Goal: Information Seeking & Learning: Learn about a topic

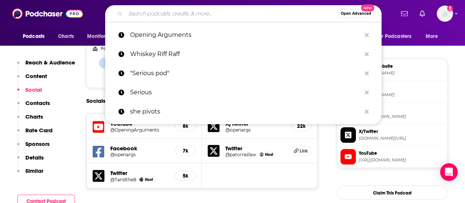
drag, startPoint x: 0, startPoint y: 0, endPoint x: 252, endPoint y: 14, distance: 252.7
click at [252, 14] on input "Search podcasts, credits, & more..." at bounding box center [231, 14] width 212 height 12
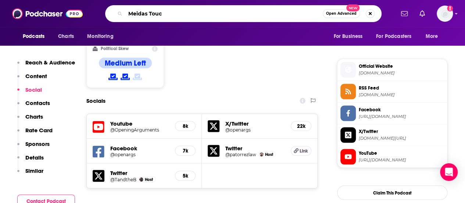
type input "Meidas Touch"
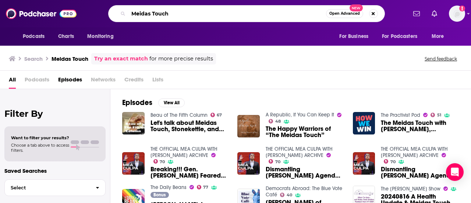
click at [214, 19] on input "Meidas Touch" at bounding box center [226, 14] width 197 height 12
click at [282, 127] on span "The Happy Warriors of “The Meidas Touch”" at bounding box center [304, 131] width 78 height 13
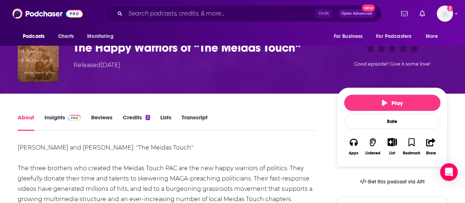
scroll to position [48, 0]
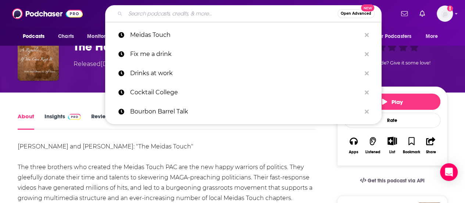
click at [210, 14] on input "Search podcasts, credits, & more..." at bounding box center [231, 14] width 212 height 12
type input "h"
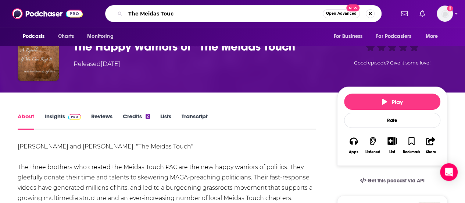
type input "The Meidas Touch"
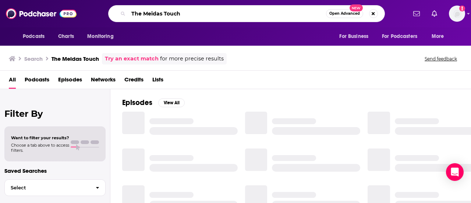
click at [210, 14] on input "The Meidas Touch" at bounding box center [226, 14] width 197 height 12
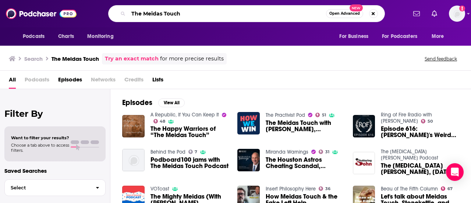
drag, startPoint x: 181, startPoint y: 14, endPoint x: 138, endPoint y: 11, distance: 42.4
click at [138, 11] on input "The Meidas Touch" at bounding box center [226, 14] width 197 height 12
type input "T"
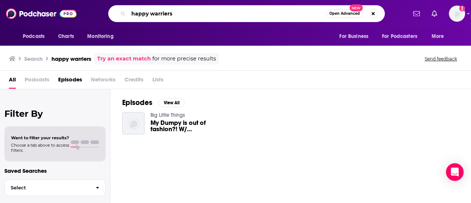
click at [262, 14] on input "happy warriers" at bounding box center [226, 14] width 197 height 12
type input "h"
type input "Unseen"
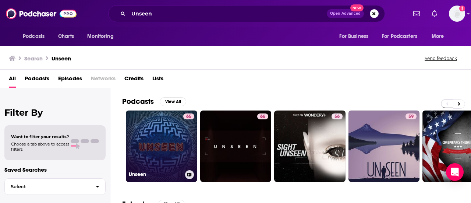
click at [163, 128] on link "65 Unseen" at bounding box center [161, 145] width 71 height 71
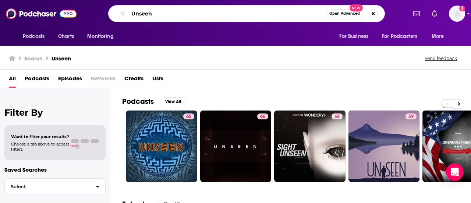
drag, startPoint x: 161, startPoint y: 14, endPoint x: 116, endPoint y: 13, distance: 45.2
click at [116, 13] on div "Unseen Open Advanced New" at bounding box center [246, 13] width 277 height 17
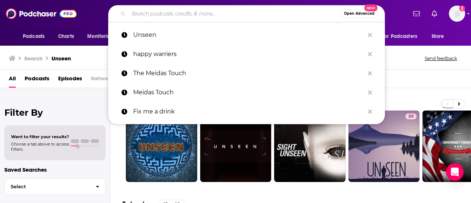
drag, startPoint x: 116, startPoint y: 13, endPoint x: 122, endPoint y: 6, distance: 9.4
click at [122, 6] on div "Open Advanced New" at bounding box center [246, 13] width 277 height 17
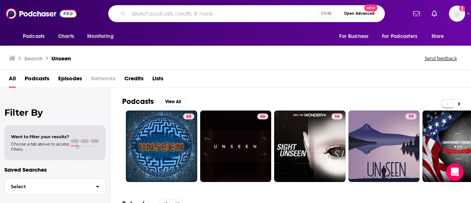
click at [146, 13] on input "Search podcasts, credits, & more..." at bounding box center [222, 14] width 189 height 12
type input "this past weekend"
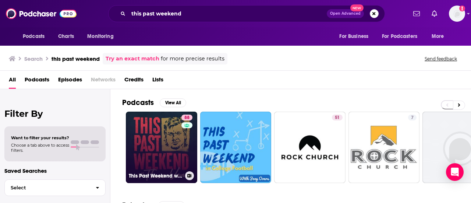
click at [173, 145] on link "88 This Past Weekend w/ [PERSON_NAME]" at bounding box center [161, 146] width 71 height 71
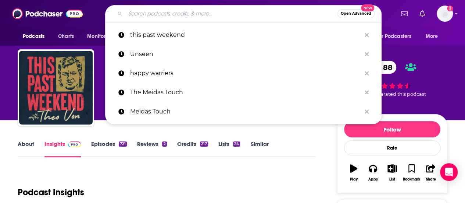
click at [221, 14] on input "Search podcasts, credits, & more..." at bounding box center [231, 14] width 212 height 12
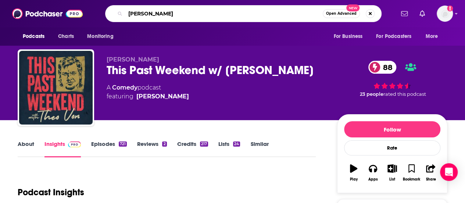
type input "[PERSON_NAME]"
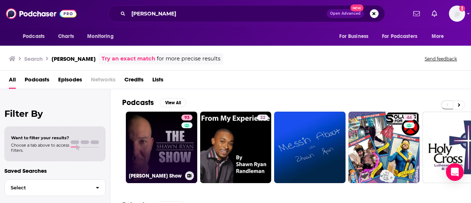
click at [143, 138] on link "93 [PERSON_NAME] Show" at bounding box center [161, 146] width 71 height 71
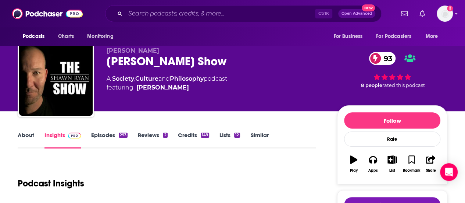
scroll to position [14, 0]
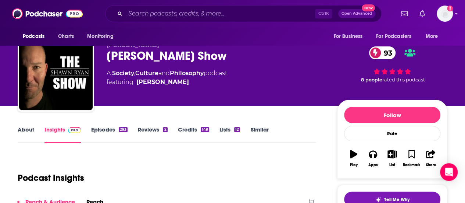
click at [25, 128] on link "About" at bounding box center [26, 134] width 17 height 17
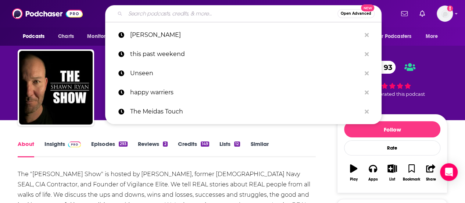
click at [256, 16] on input "Search podcasts, credits, & more..." at bounding box center [231, 14] width 212 height 12
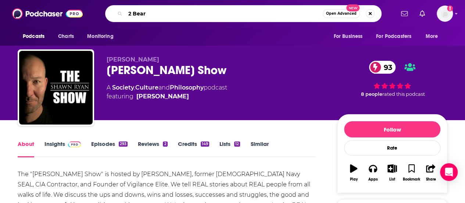
type input "2 Bears"
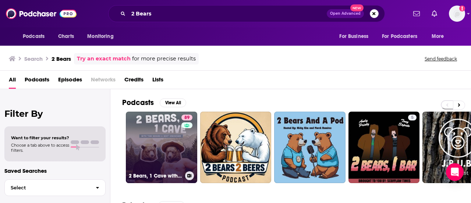
click at [154, 130] on link "89 2 Bears, 1 Cave with [PERSON_NAME] & [PERSON_NAME]" at bounding box center [161, 146] width 71 height 71
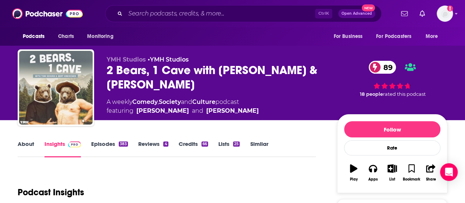
click at [23, 145] on link "About" at bounding box center [26, 148] width 17 height 17
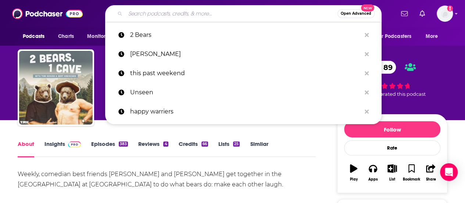
click at [255, 8] on input "Search podcasts, credits, & more..." at bounding box center [231, 14] width 212 height 12
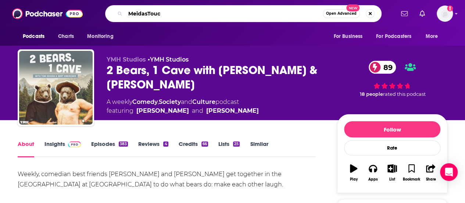
type input "MeidasTouch"
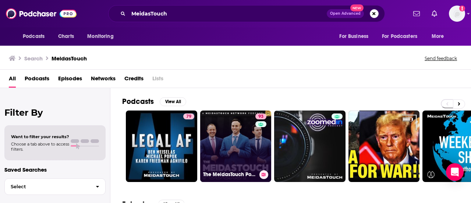
click at [241, 131] on link "93 The MeidasTouch Podcast" at bounding box center [235, 145] width 71 height 71
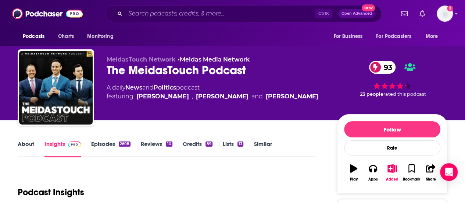
click at [27, 145] on link "About" at bounding box center [26, 148] width 17 height 17
